Goal: Task Accomplishment & Management: Manage account settings

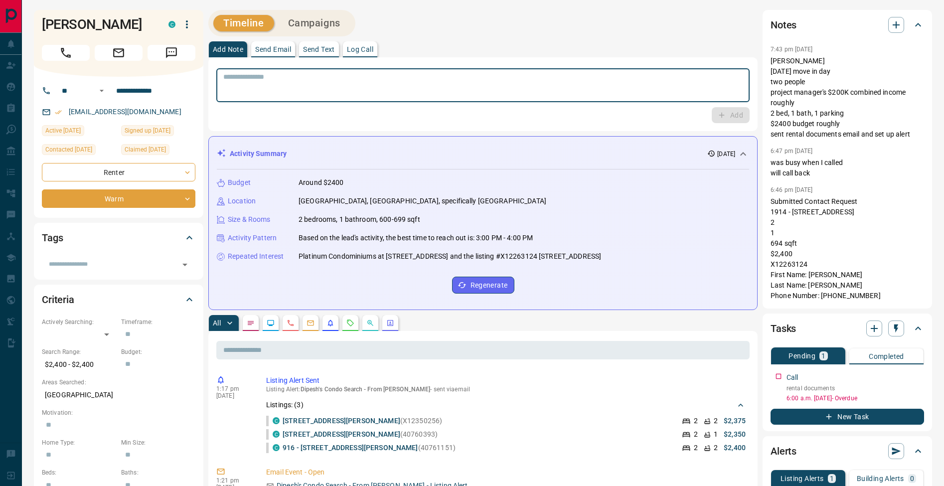
click at [421, 96] on textarea at bounding box center [482, 85] width 519 height 25
click at [371, 46] on p "Log Call" at bounding box center [360, 49] width 26 height 7
click at [733, 113] on button "Log Call" at bounding box center [729, 115] width 39 height 16
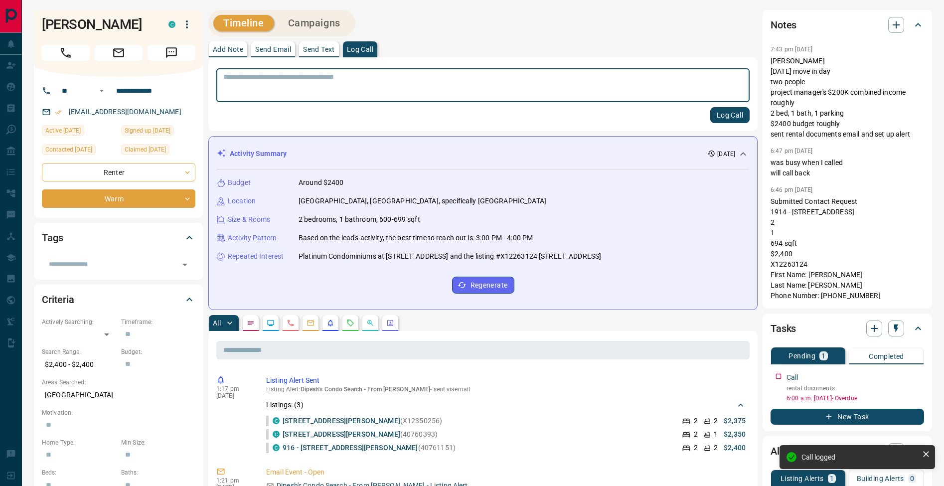
click at [231, 52] on p "Add Note" at bounding box center [228, 49] width 30 height 7
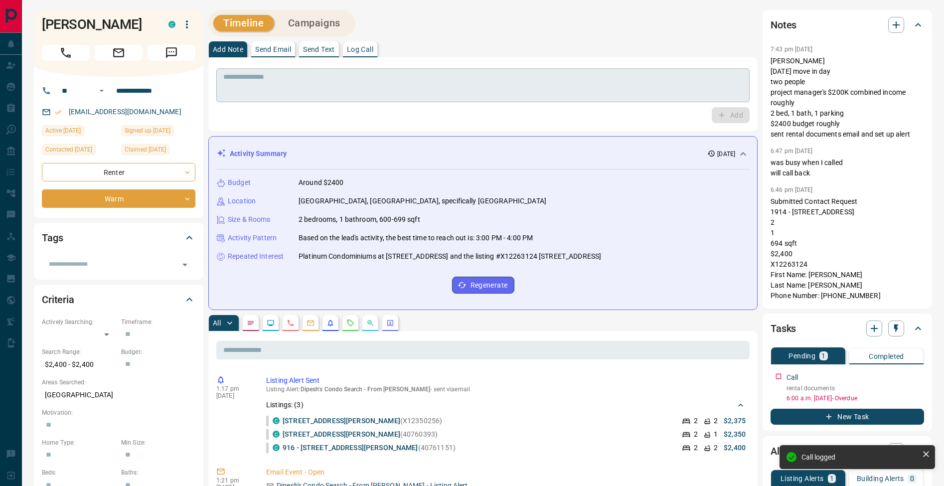
click at [240, 78] on textarea at bounding box center [482, 85] width 519 height 25
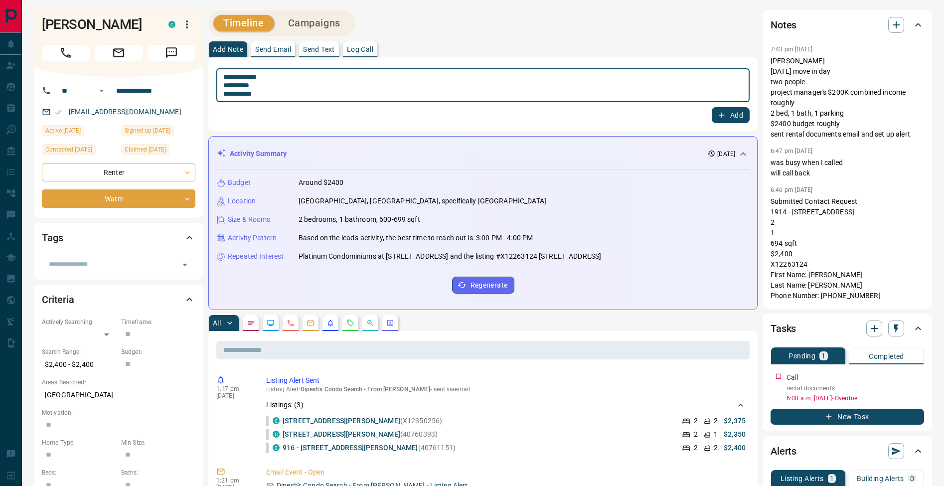
type textarea "**********"
click at [744, 119] on button "Add" at bounding box center [731, 115] width 38 height 16
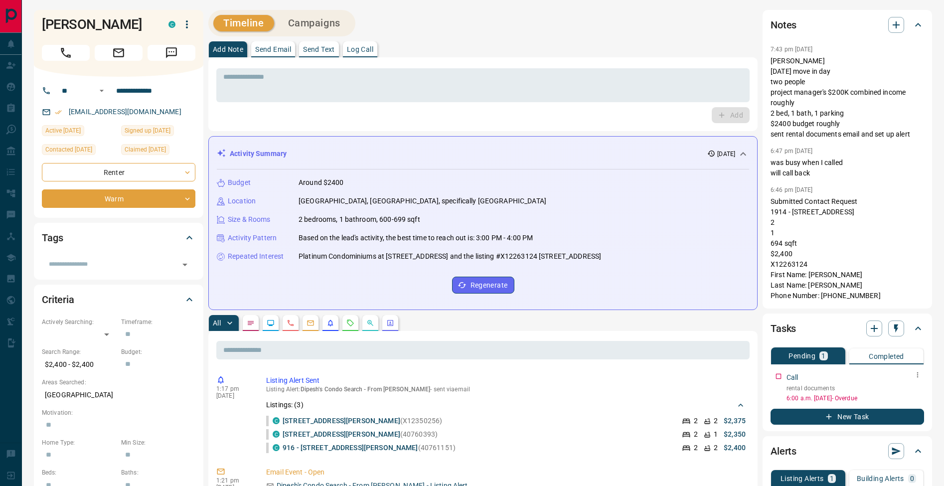
click at [920, 376] on icon "button" at bounding box center [918, 375] width 8 height 8
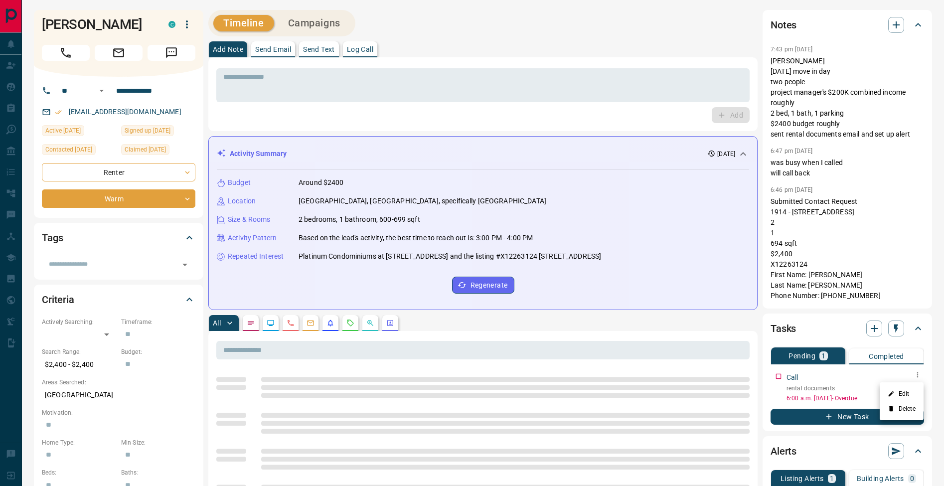
click at [915, 394] on li "Edit" at bounding box center [902, 393] width 44 height 15
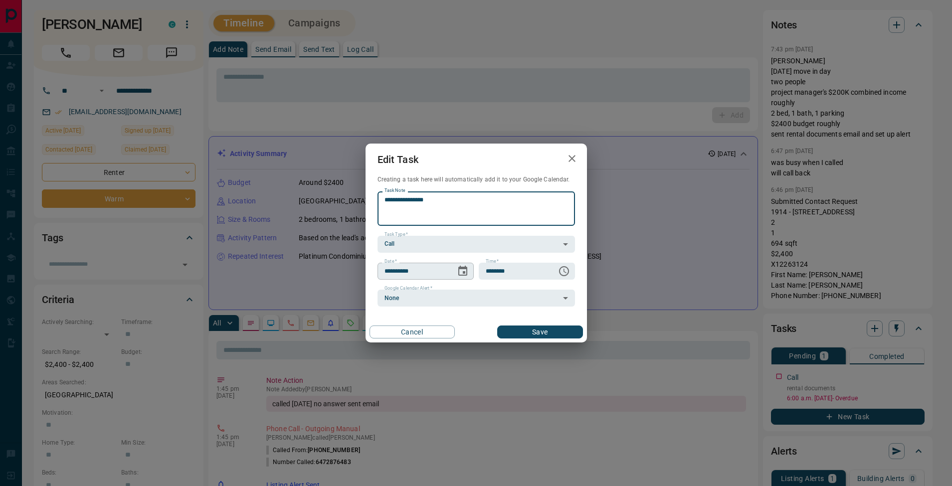
click at [467, 274] on icon "Choose date, selected date is Aug 15, 2025" at bounding box center [462, 271] width 9 height 10
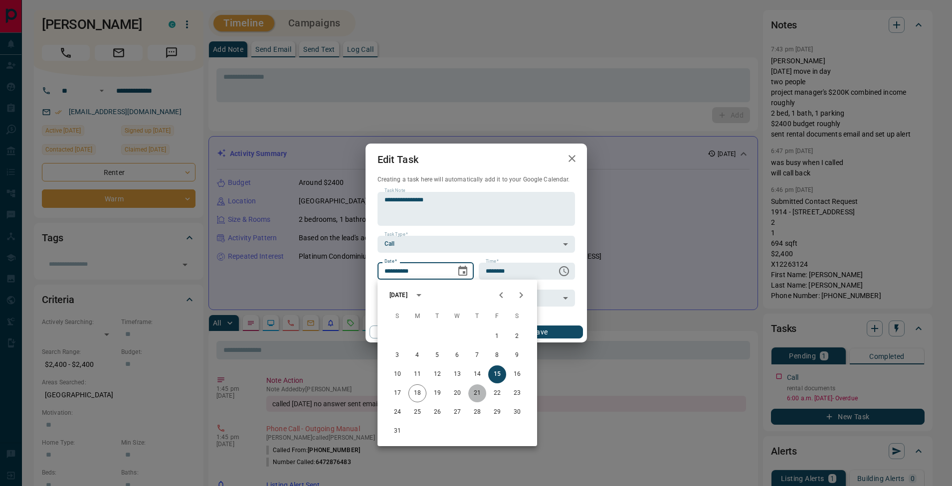
click at [479, 394] on button "21" at bounding box center [477, 393] width 18 height 18
type input "**********"
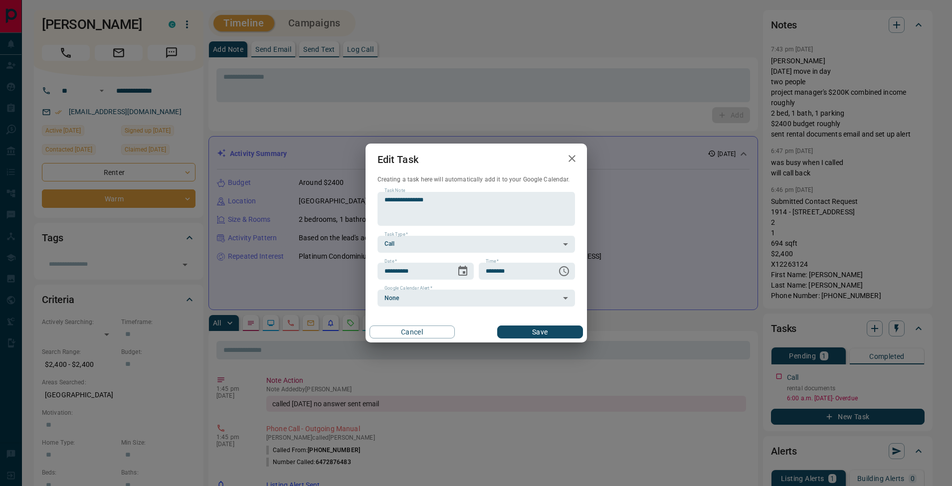
click at [544, 334] on button "Save" at bounding box center [539, 332] width 85 height 13
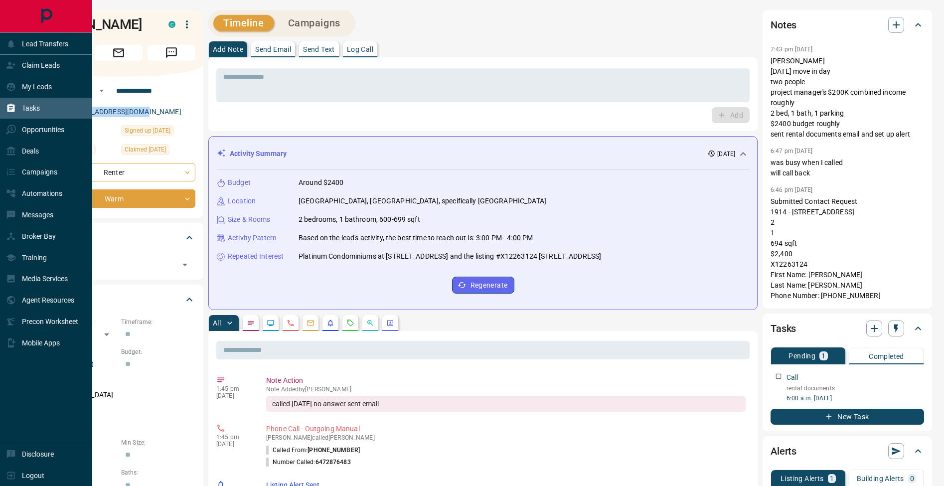
click at [19, 106] on div "Tasks" at bounding box center [23, 108] width 34 height 16
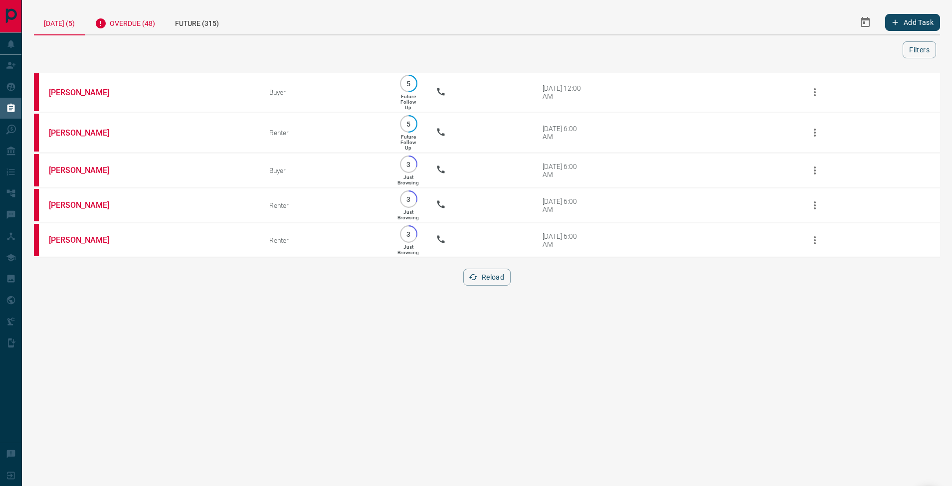
click at [124, 30] on div "Overdue (48)" at bounding box center [125, 22] width 80 height 24
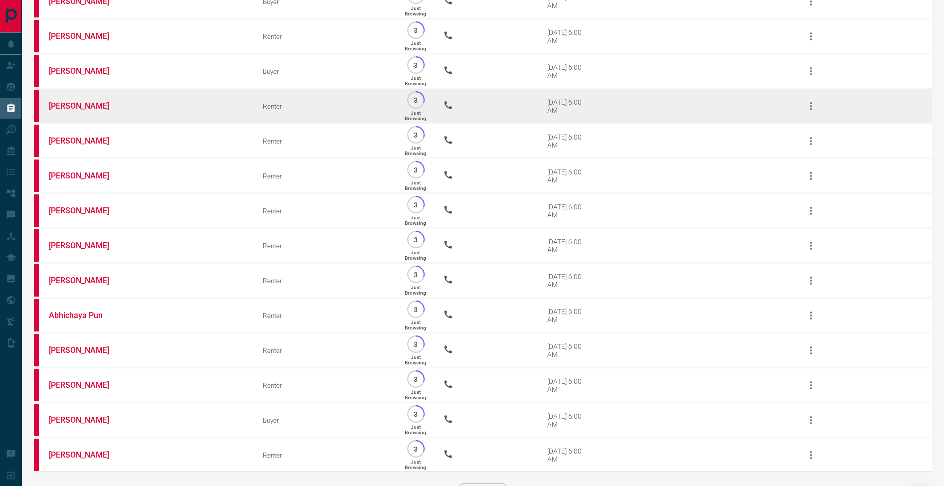
scroll to position [1443, 0]
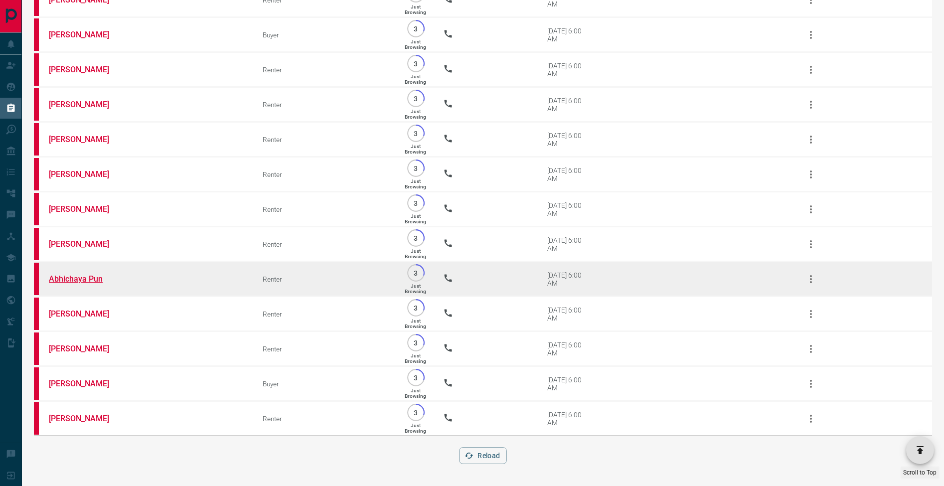
click at [75, 275] on link "Abhichaya Pun" at bounding box center [86, 278] width 75 height 9
